Goal: Book appointment/travel/reservation

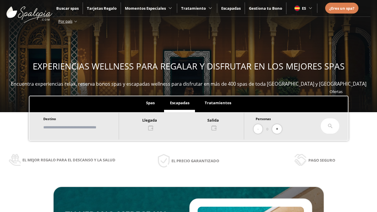
click at [83, 127] on input "text" at bounding box center [78, 127] width 73 height 10
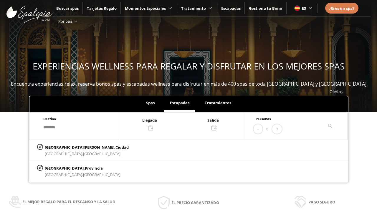
click at [187, 123] on div at bounding box center [181, 124] width 125 height 14
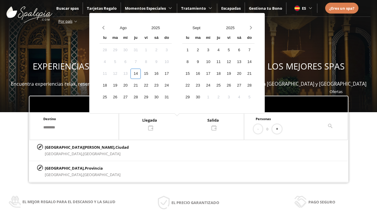
click at [161, 74] on div "16" at bounding box center [156, 74] width 10 height 10
click at [172, 74] on div "17" at bounding box center [166, 74] width 10 height 10
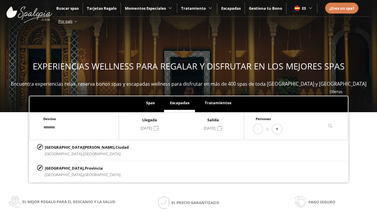
click at [279, 129] on button "+" at bounding box center [277, 129] width 10 height 10
click at [74, 147] on p "[GEOGRAPHIC_DATA][PERSON_NAME], [GEOGRAPHIC_DATA]" at bounding box center [87, 147] width 84 height 6
type input "**********"
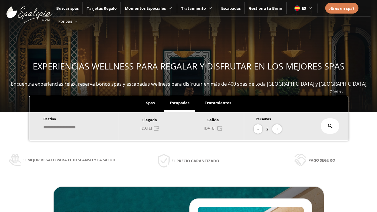
click at [330, 126] on icon at bounding box center [330, 126] width 5 height 5
